Goal: Task Accomplishment & Management: Use online tool/utility

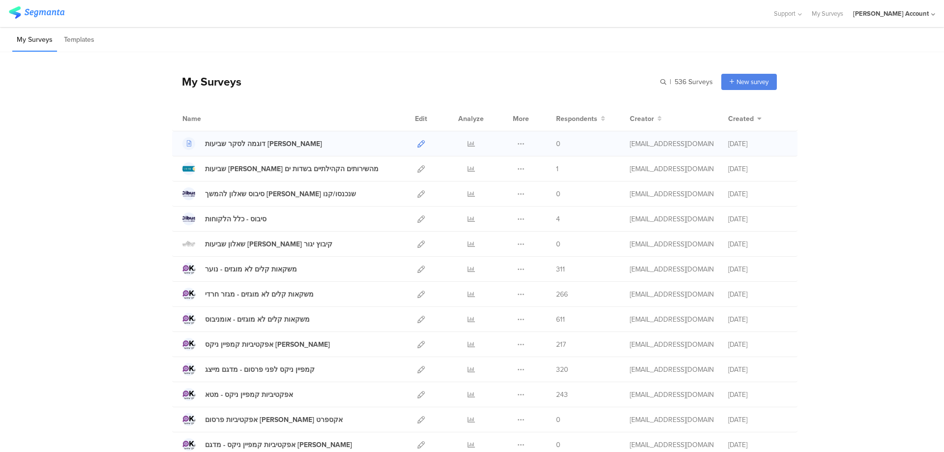
drag, startPoint x: 0, startPoint y: 0, endPoint x: 415, endPoint y: 143, distance: 439.1
click at [418, 143] on icon at bounding box center [421, 143] width 7 height 7
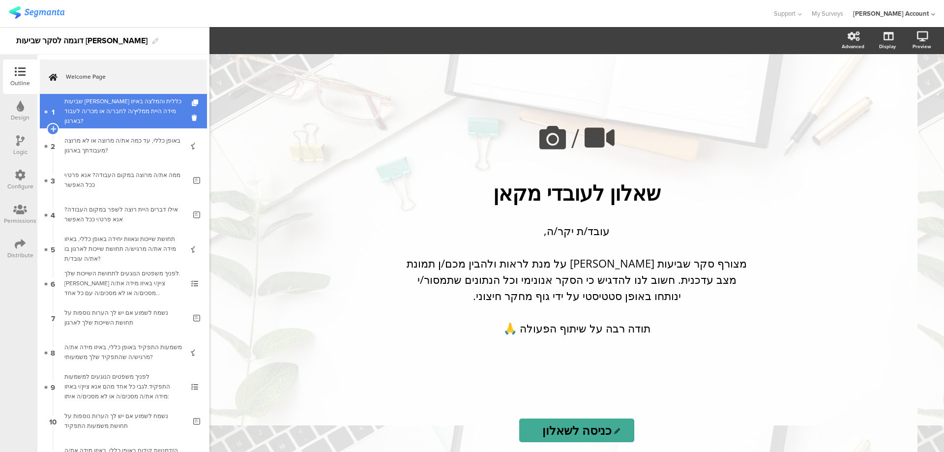
click at [154, 111] on div "שביעות [PERSON_NAME] כללית והמלצה באיזו מידה היית ממליץ/ה לחבר/ה או מכר/ה לעבוד…" at bounding box center [123, 111] width 118 height 30
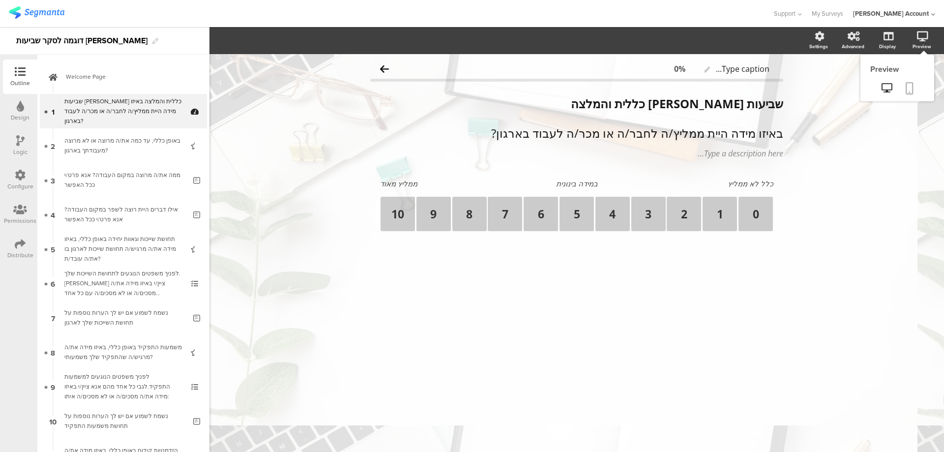
click at [912, 87] on icon at bounding box center [910, 88] width 8 height 12
